Goal: Information Seeking & Learning: Learn about a topic

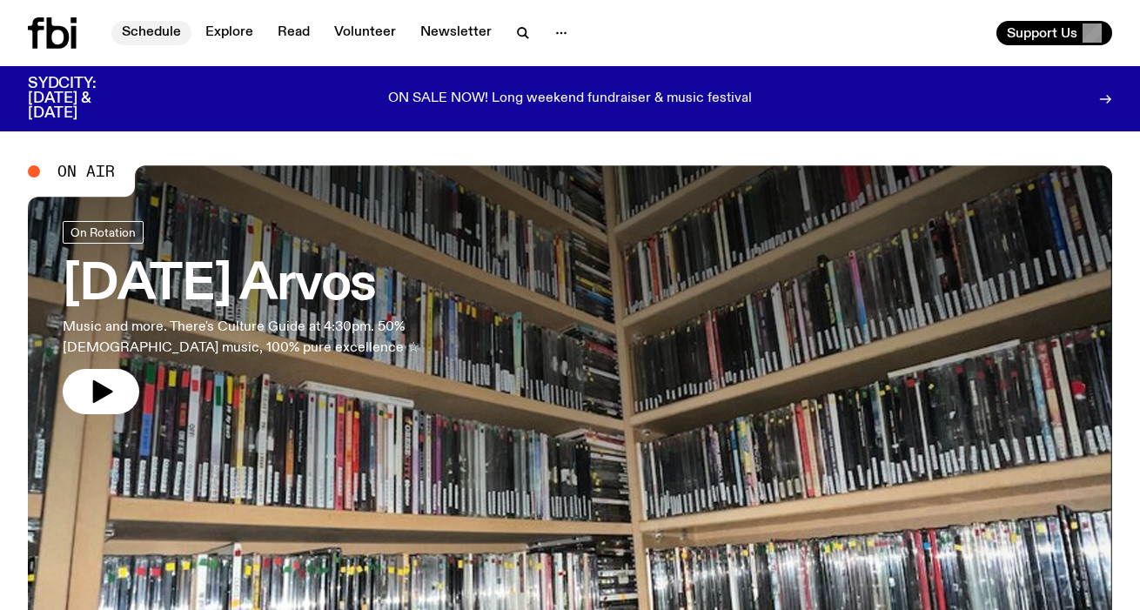
click at [165, 33] on link "Schedule" at bounding box center [151, 33] width 80 height 24
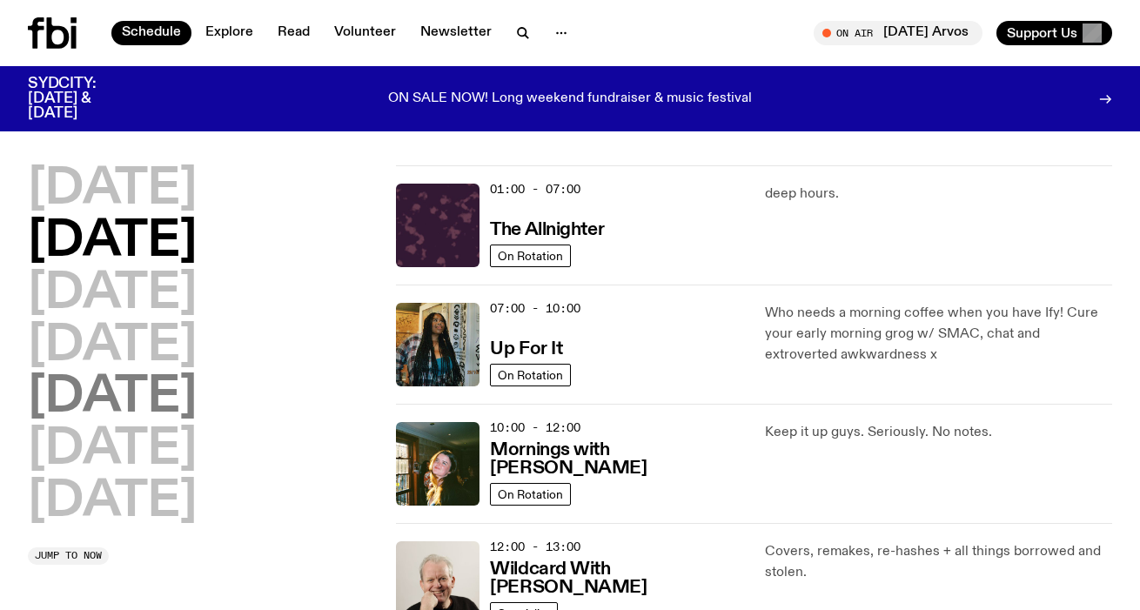
click at [160, 397] on h2 "[DATE]" at bounding box center [112, 397] width 169 height 49
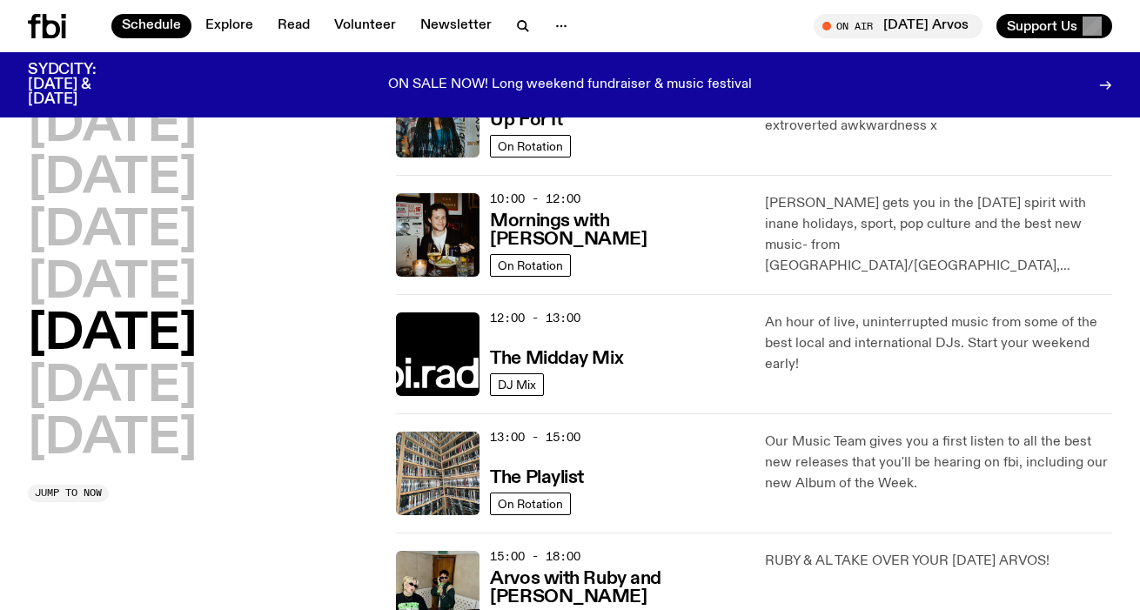
scroll to position [222, 0]
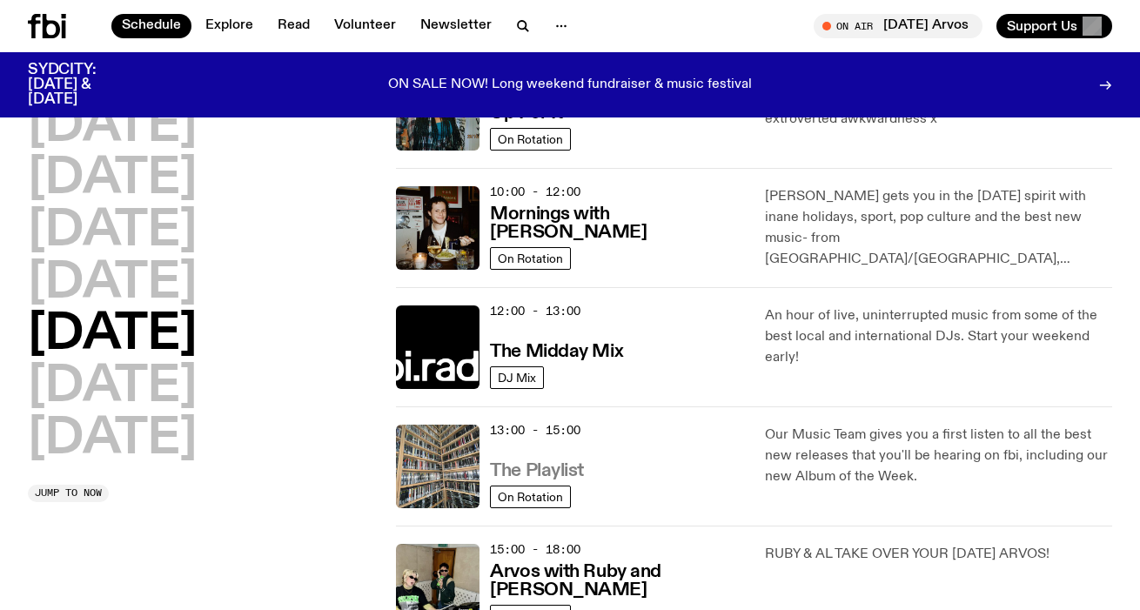
click at [555, 464] on h3 "The Playlist" at bounding box center [537, 471] width 94 height 18
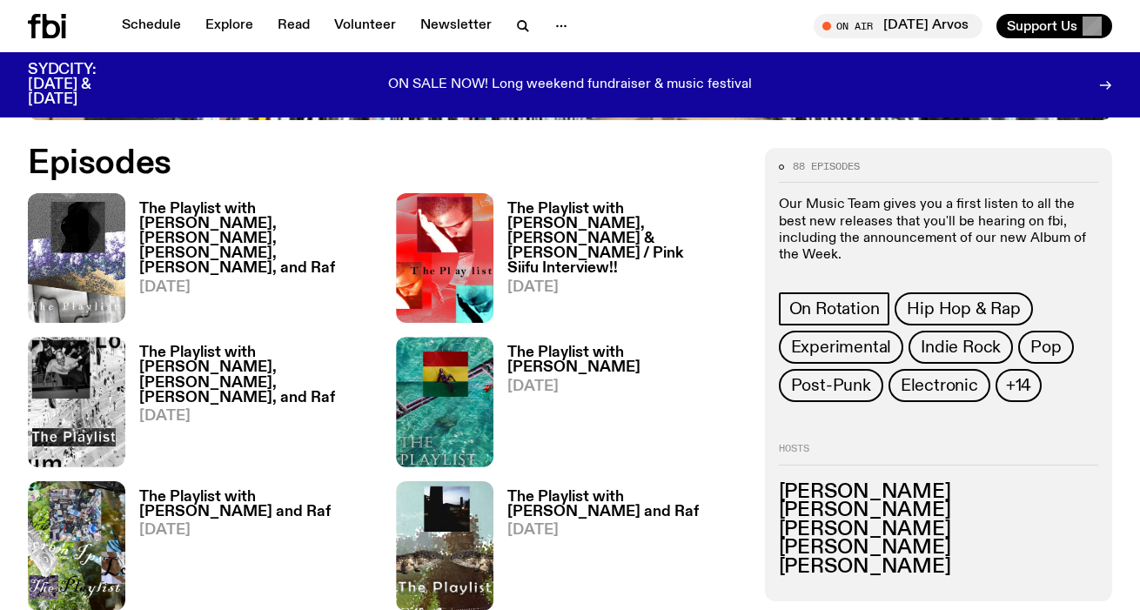
scroll to position [660, 0]
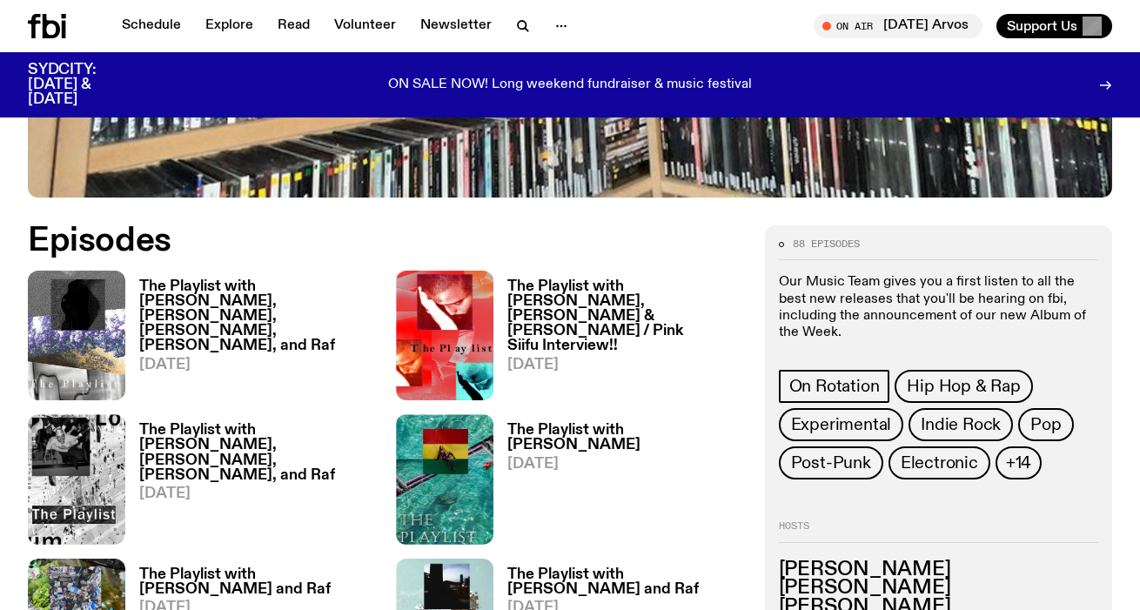
click at [205, 299] on h3 "The Playlist with [PERSON_NAME], [PERSON_NAME], [PERSON_NAME], [PERSON_NAME], a…" at bounding box center [257, 316] width 236 height 74
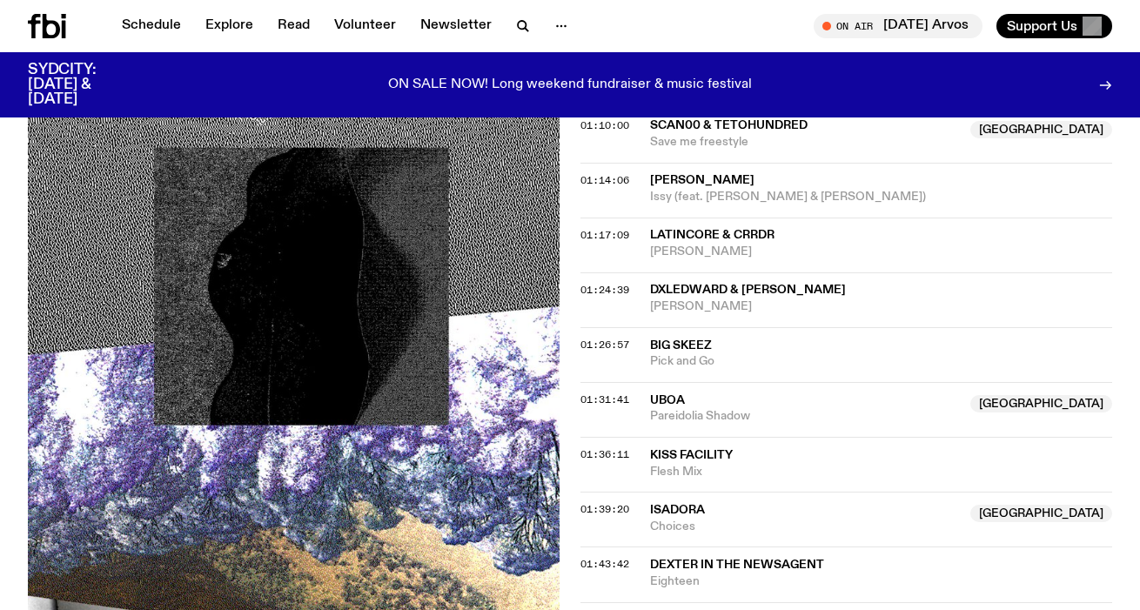
scroll to position [1779, 0]
